Goal: Obtain resource: Download file/media

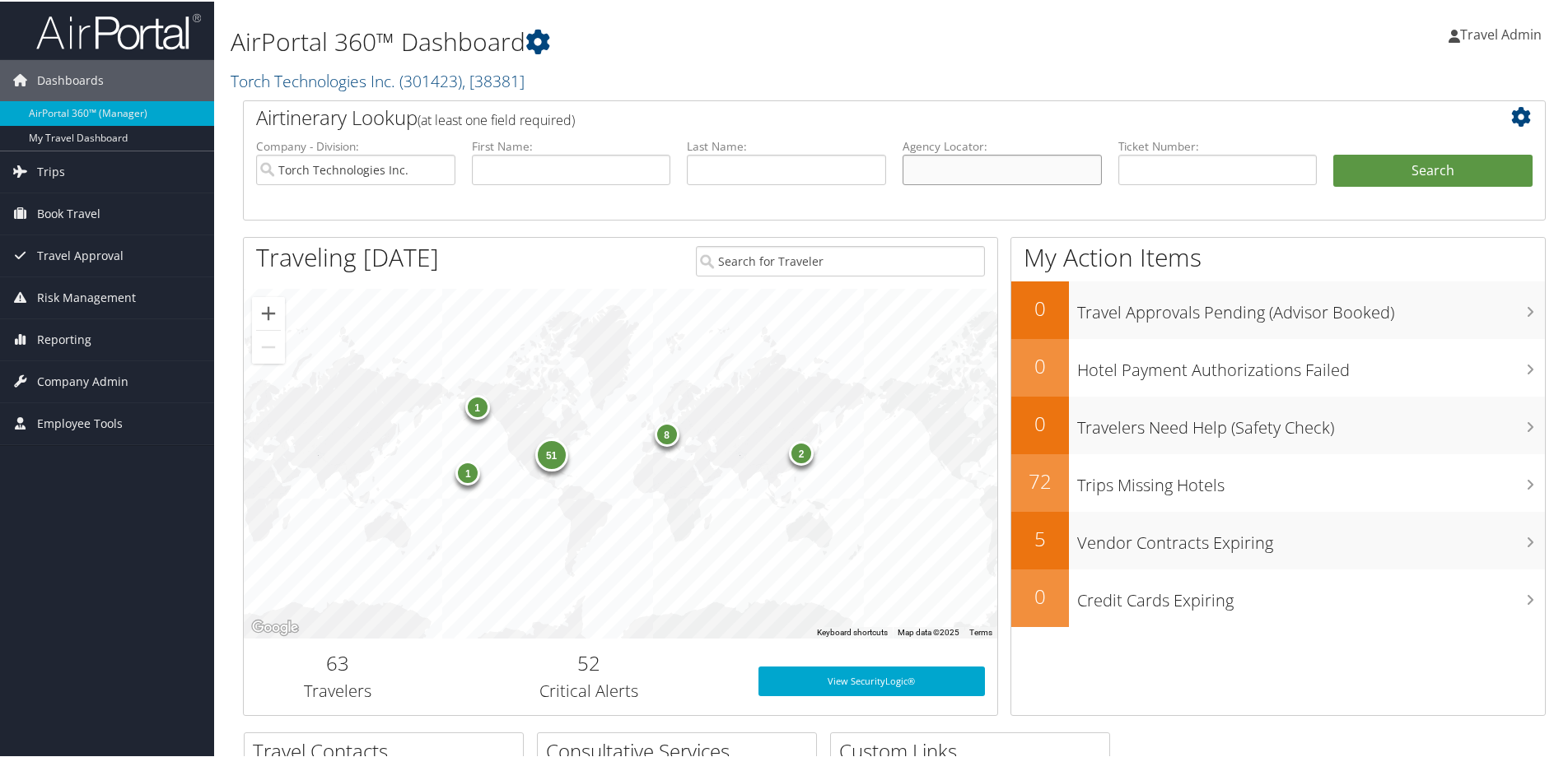
click at [1033, 169] on input "text" at bounding box center [1002, 168] width 199 height 31
click at [1174, 169] on input "text" at bounding box center [1218, 168] width 199 height 31
type input "0017309807911"
click at [1333, 153] on button "Search" at bounding box center [1433, 169] width 199 height 33
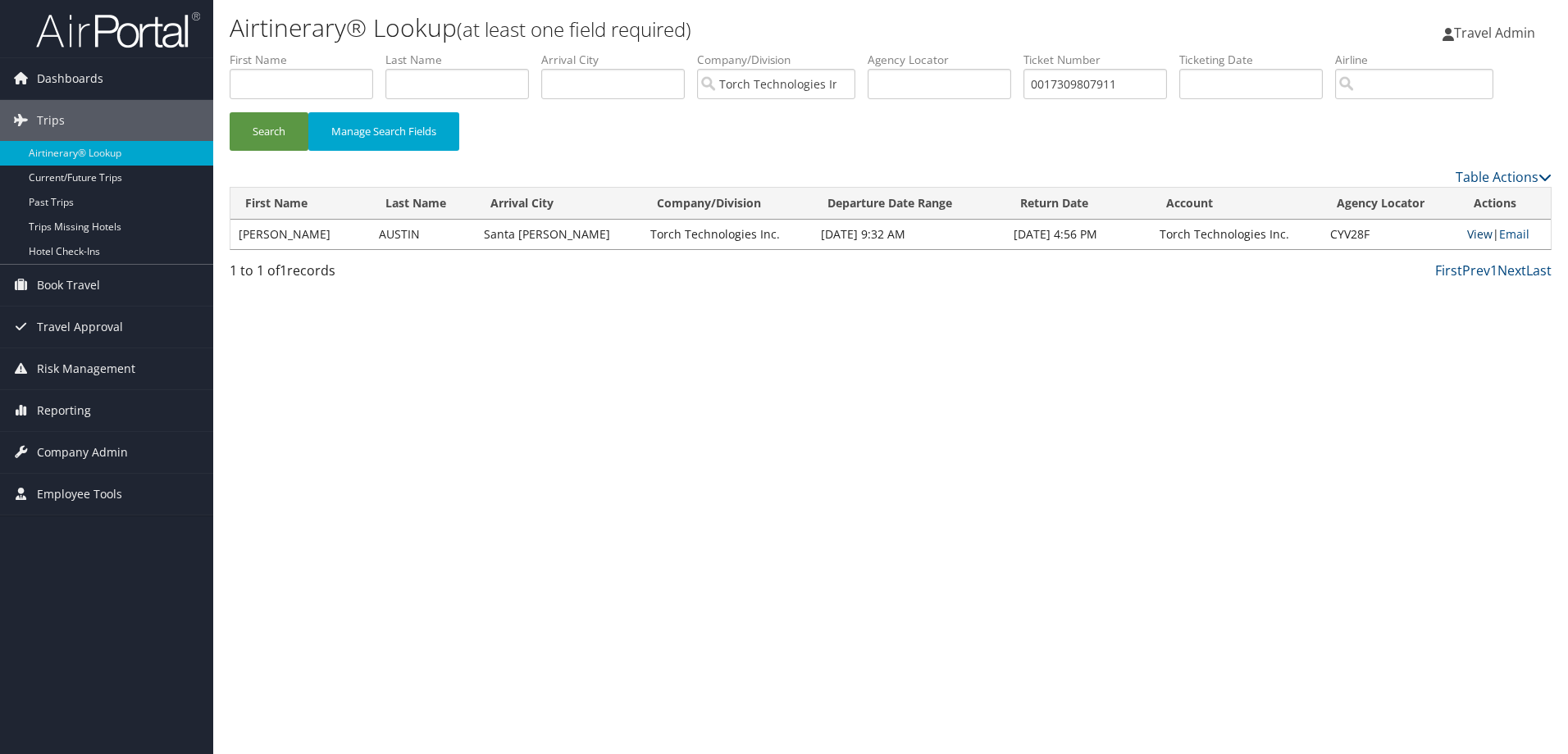
click at [1470, 237] on link "View" at bounding box center [1480, 235] width 26 height 16
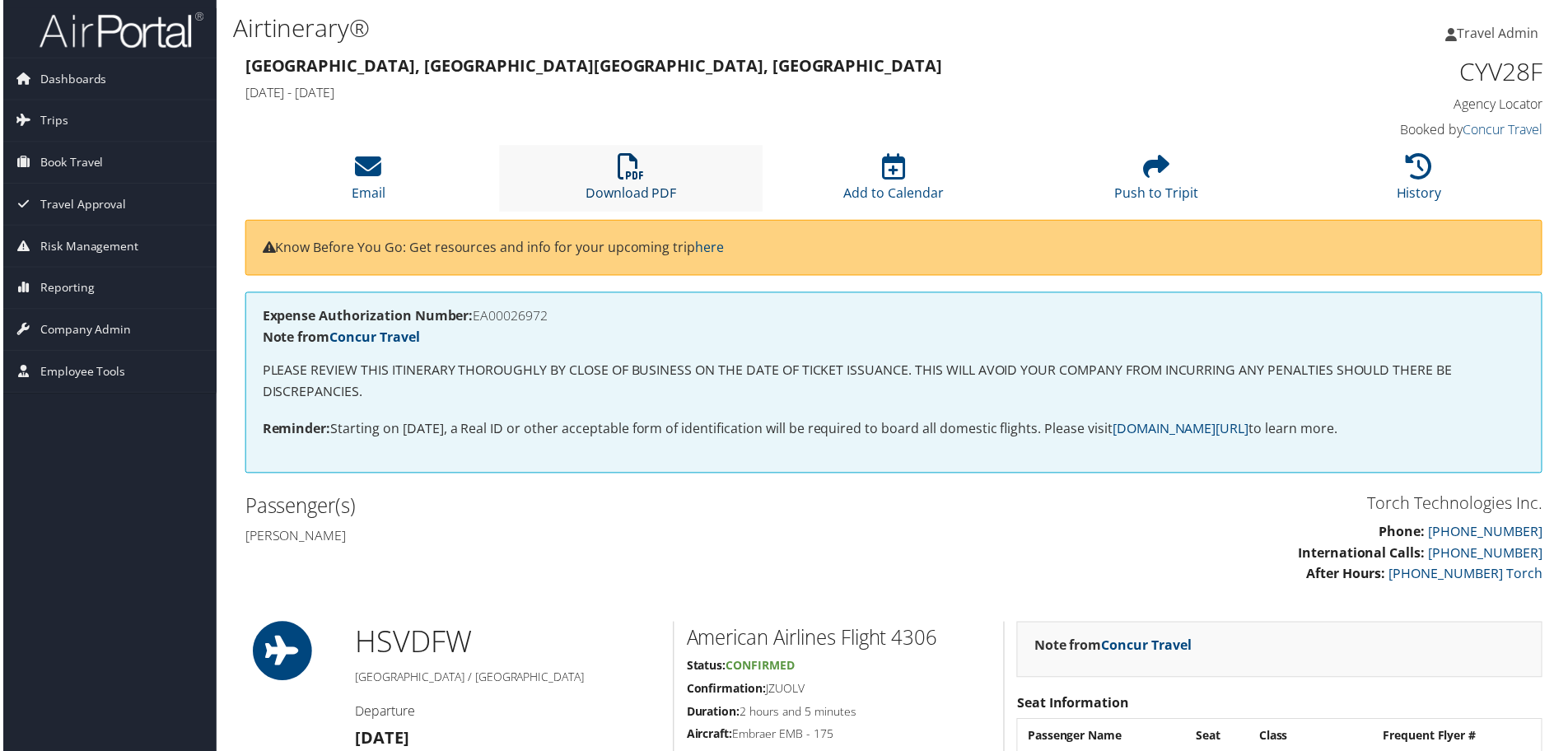
click at [642, 188] on link "Download PDF" at bounding box center [630, 182] width 92 height 39
